Goal: Information Seeking & Learning: Find specific fact

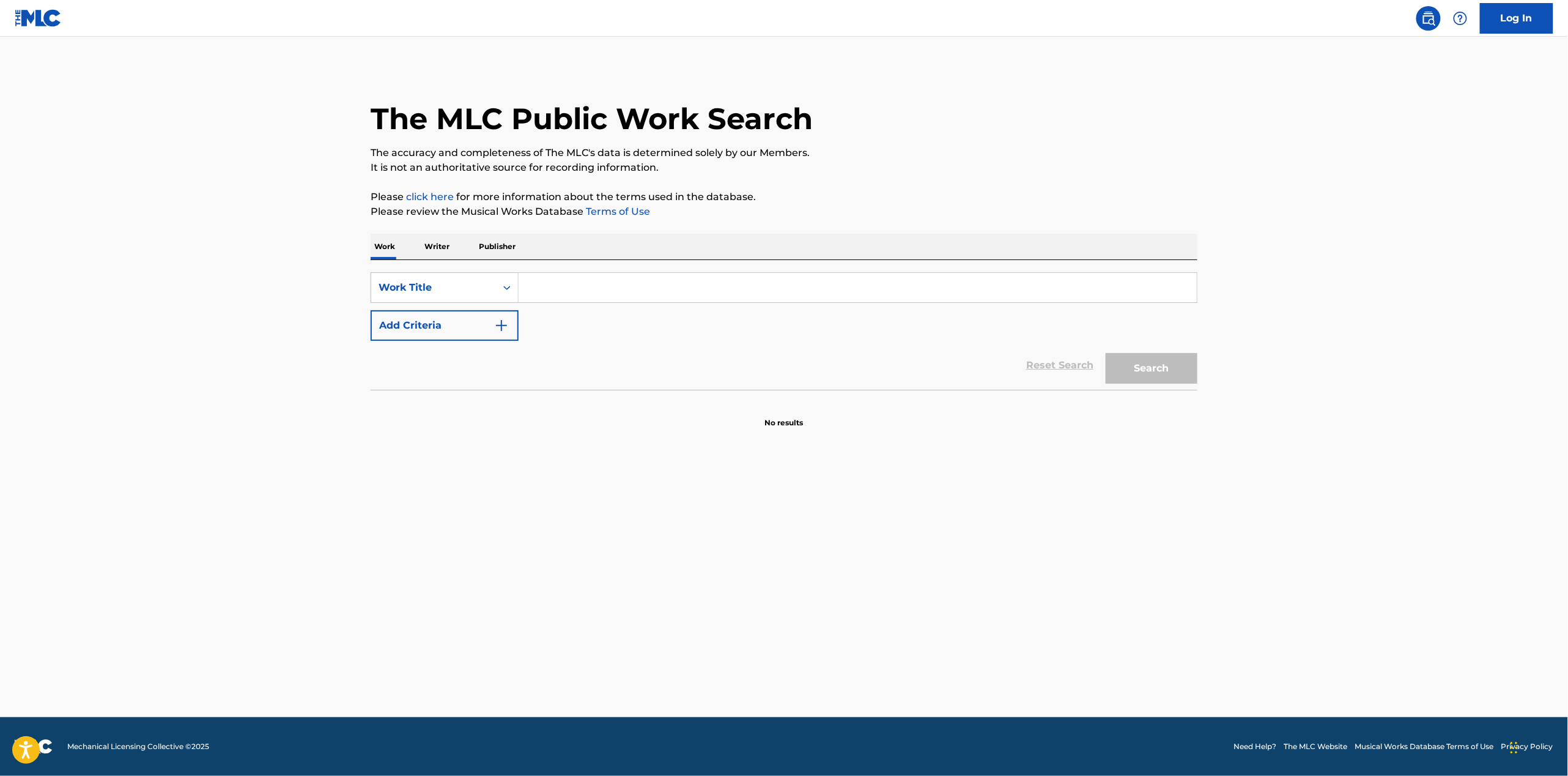
click at [1500, 16] on link "Log In" at bounding box center [1517, 18] width 74 height 31
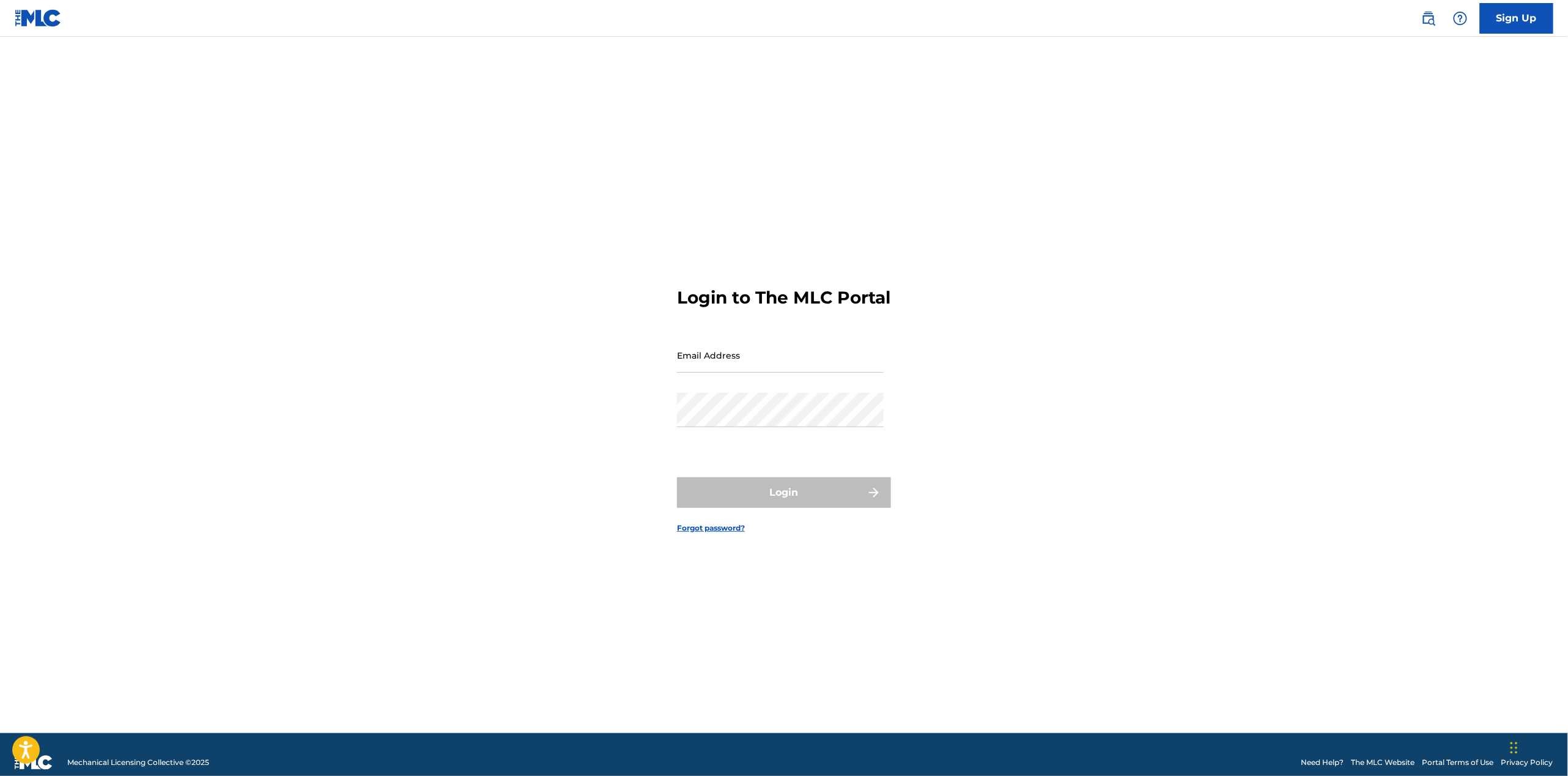
click at [1456, 20] on img at bounding box center [1460, 19] width 15 height 15
click at [1427, 20] on img at bounding box center [1429, 19] width 15 height 15
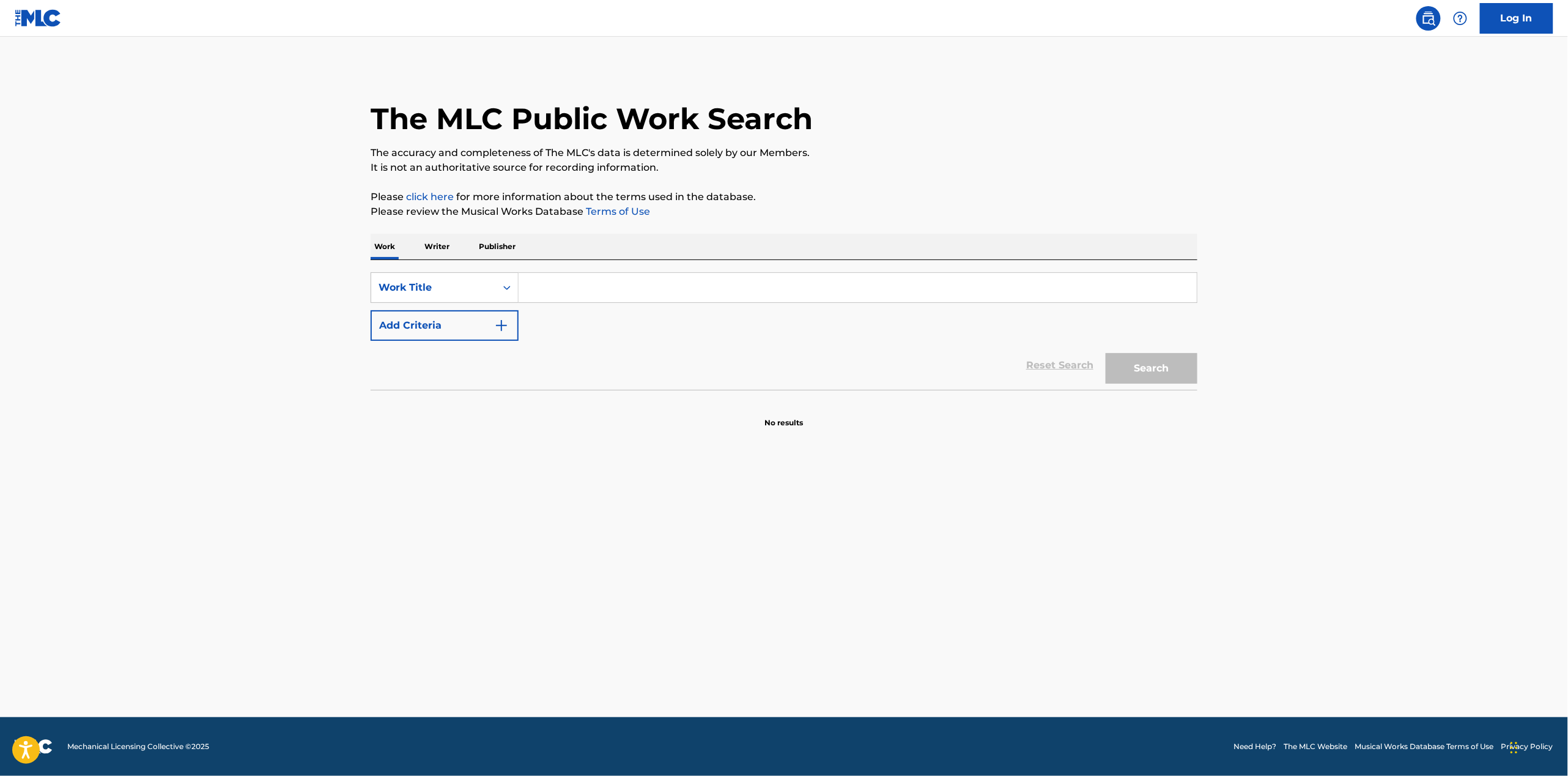
click at [573, 291] on input "Search Form" at bounding box center [858, 287] width 678 height 29
paste input "4871807"
drag, startPoint x: 514, startPoint y: 291, endPoint x: 427, endPoint y: 281, distance: 87.6
click at [434, 283] on div "SearchWithCriteria4db2bdbe-4433-46ab-9336-efd73ef194fe Work Title 4871807" at bounding box center [784, 287] width 827 height 31
paste input "Go Tell It On The Mountain"
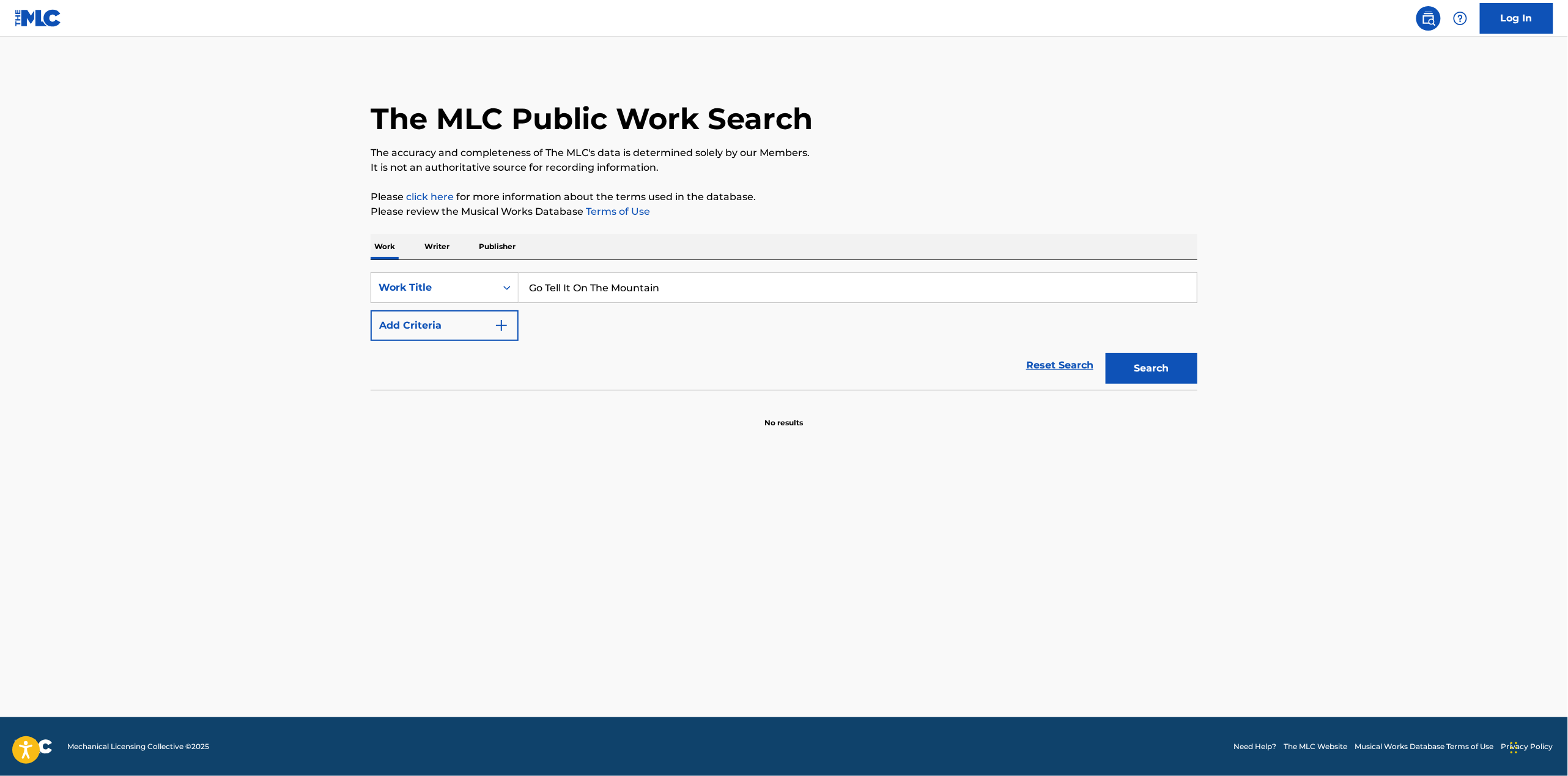
type input "Go Tell It On The Mountain"
click at [391, 327] on button "Add Criteria" at bounding box center [444, 325] width 148 height 31
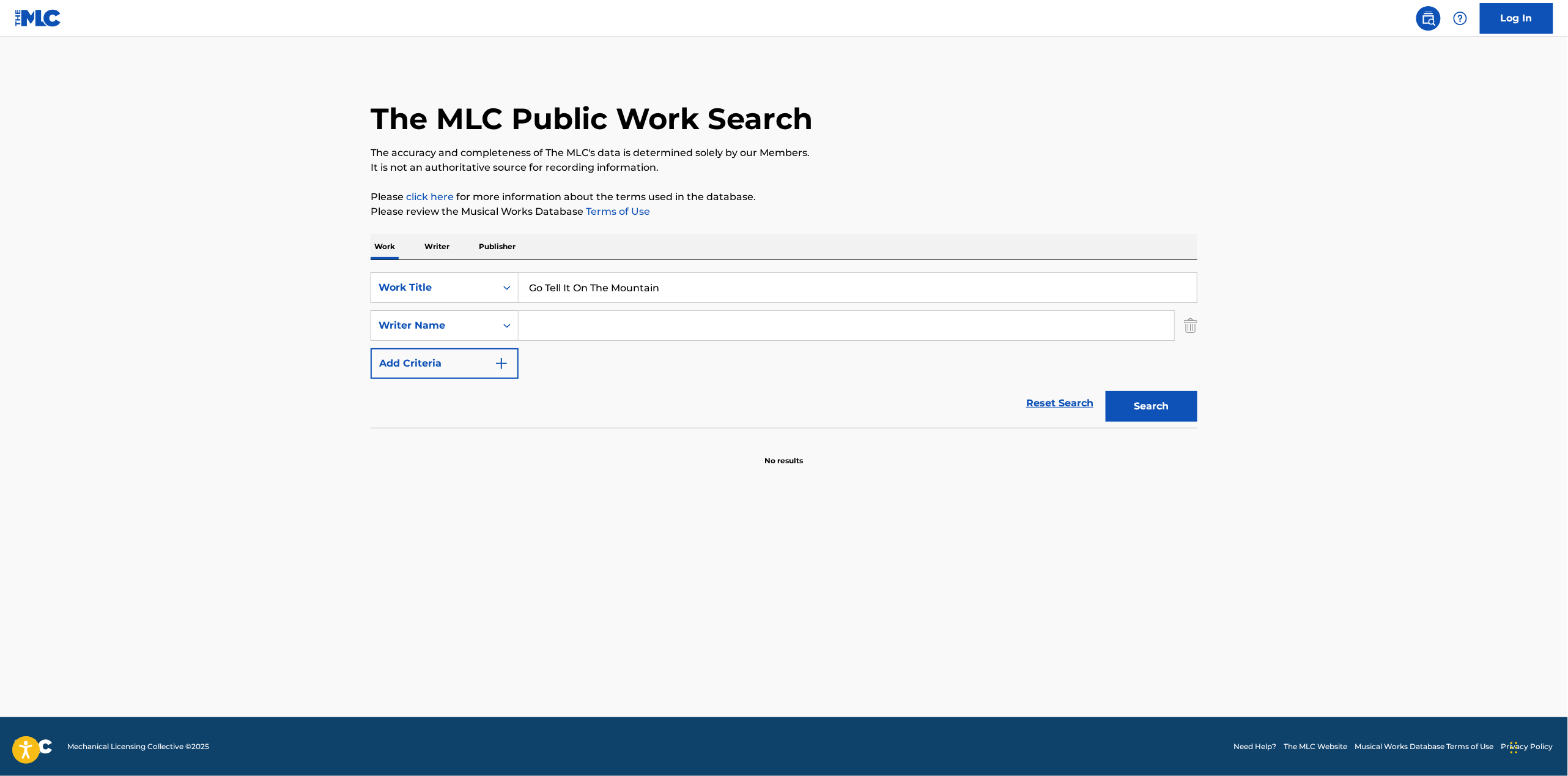
click at [557, 321] on input "Search Form" at bounding box center [846, 325] width 655 height 29
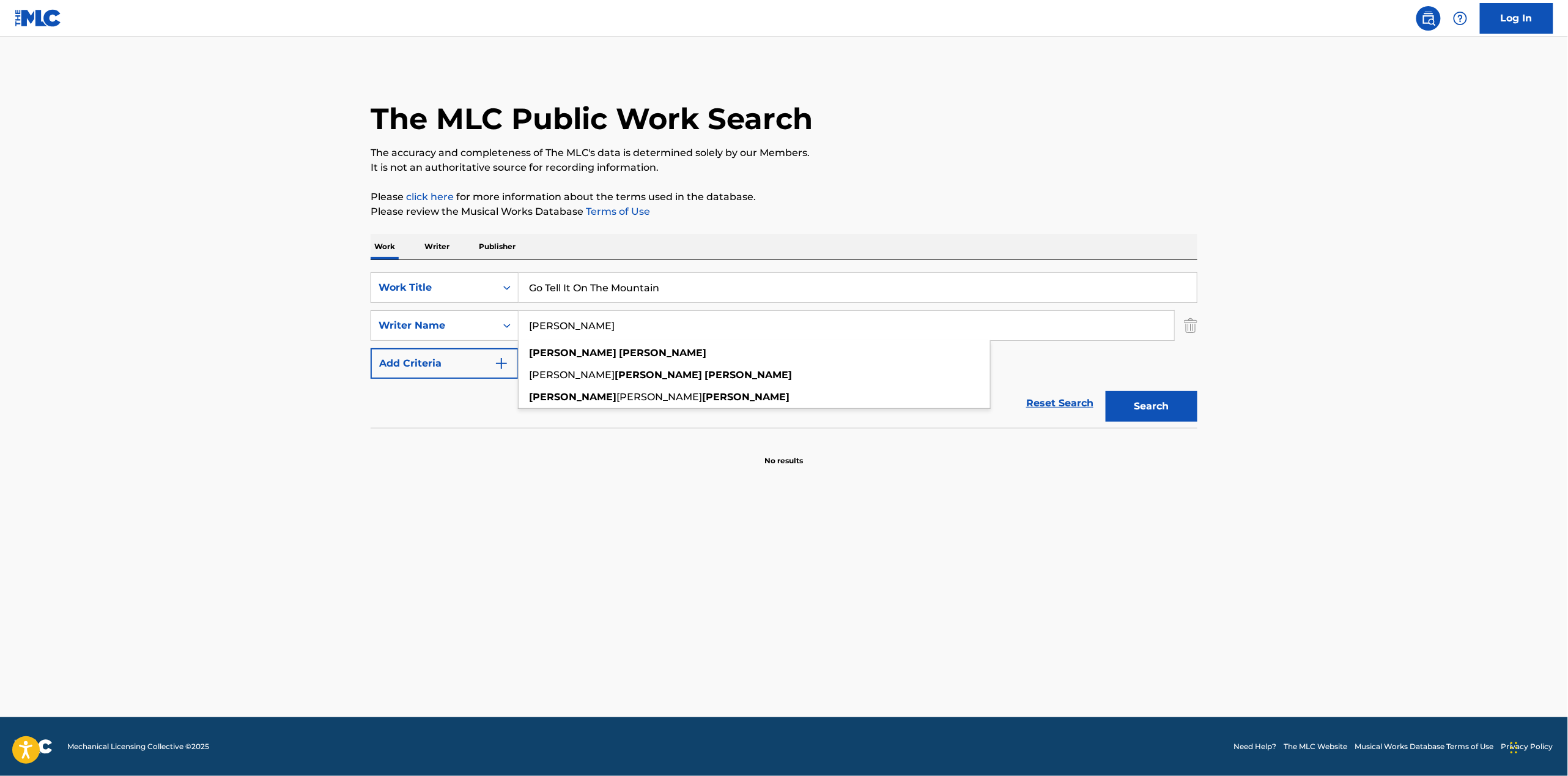
type input "[PERSON_NAME]"
click at [1105, 391] on button "Search" at bounding box center [1151, 405] width 91 height 31
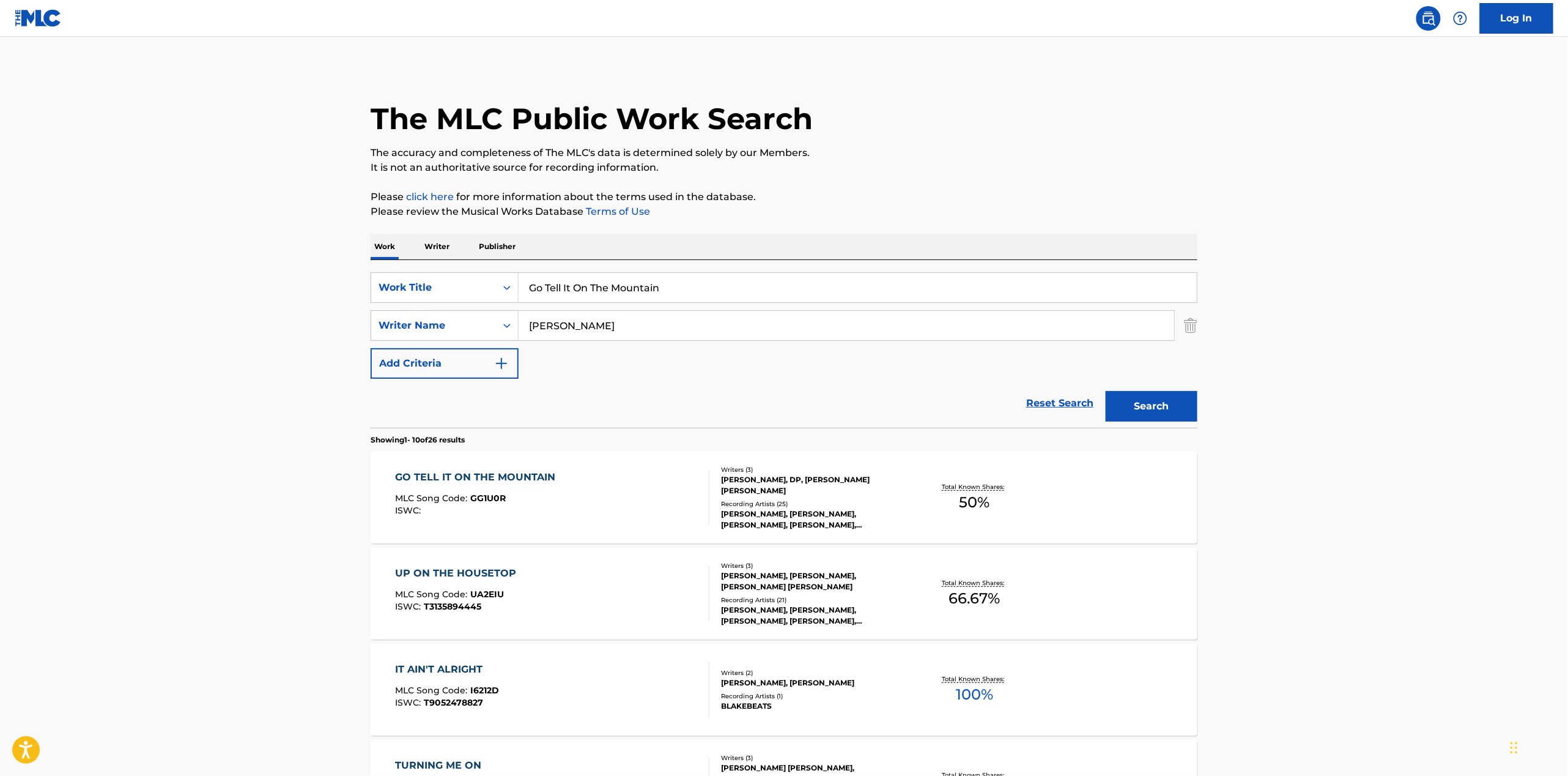
click at [522, 472] on div "GO TELL IT ON THE MOUNTAIN" at bounding box center [479, 477] width 167 height 15
